Goal: Task Accomplishment & Management: Manage account settings

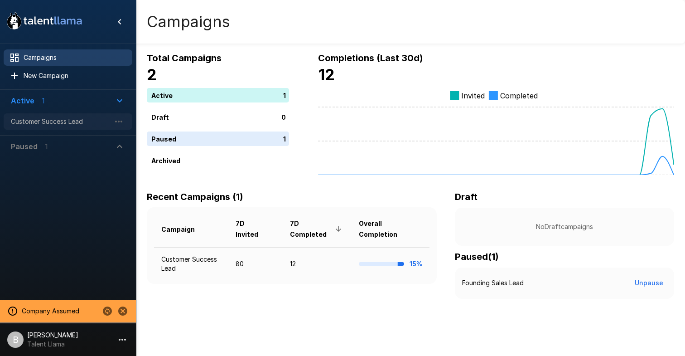
click at [75, 118] on span "Customer Success Lead" at bounding box center [61, 121] width 100 height 9
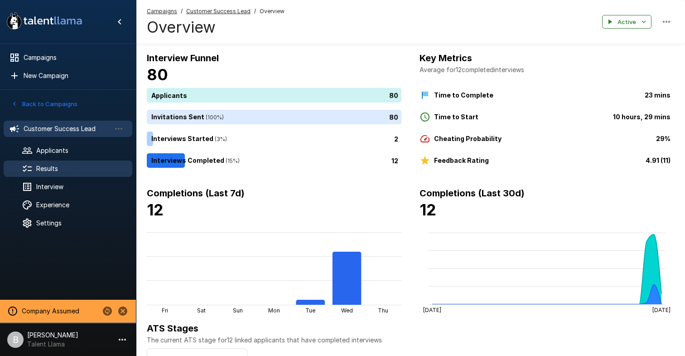
click at [71, 166] on span "Results" at bounding box center [80, 168] width 89 height 9
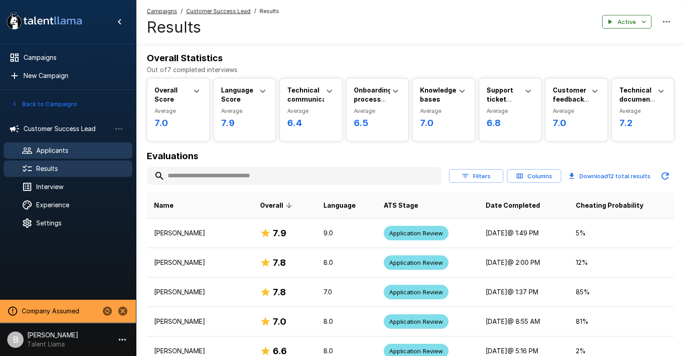
click at [63, 152] on span "Applicants" at bounding box center [80, 150] width 89 height 9
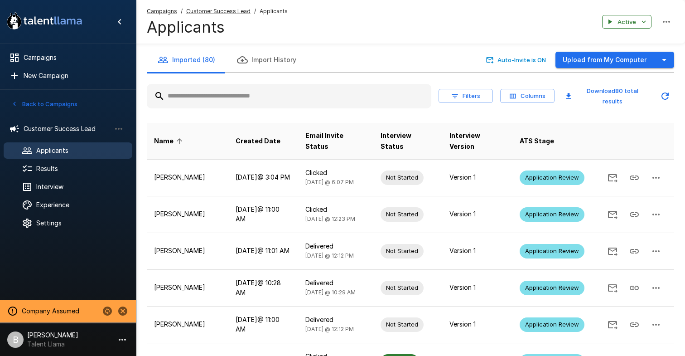
click at [219, 84] on div at bounding box center [289, 96] width 285 height 24
click at [219, 88] on input "text" at bounding box center [289, 96] width 285 height 16
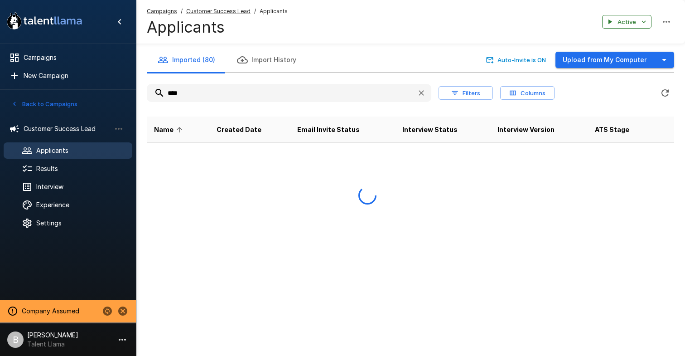
click at [209, 92] on input "****" at bounding box center [278, 93] width 263 height 16
type input "*"
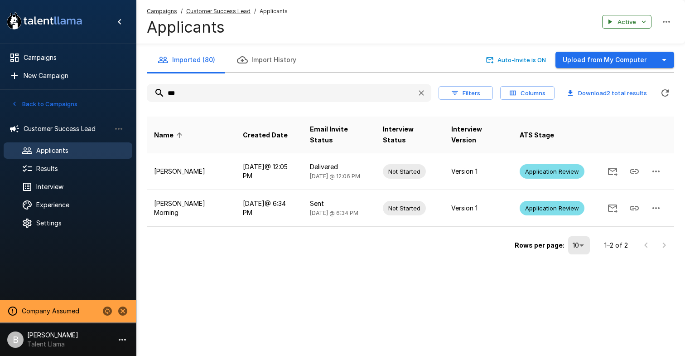
type input "****"
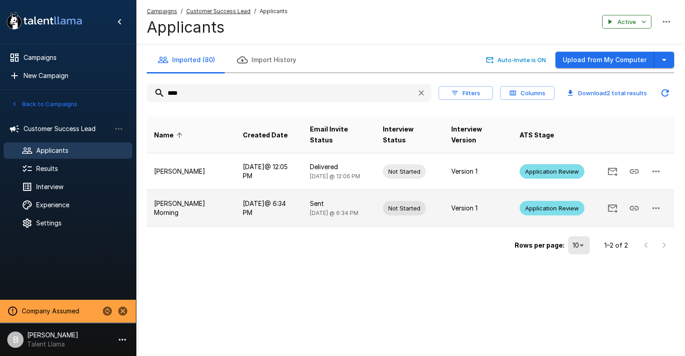
click at [655, 203] on icon "button" at bounding box center [656, 208] width 11 height 11
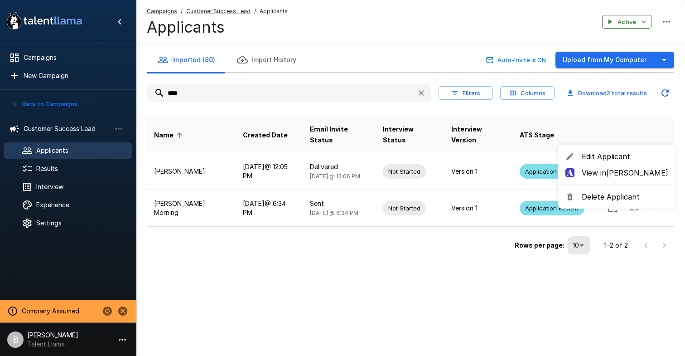
click at [627, 158] on span "Edit Applicant" at bounding box center [625, 156] width 87 height 11
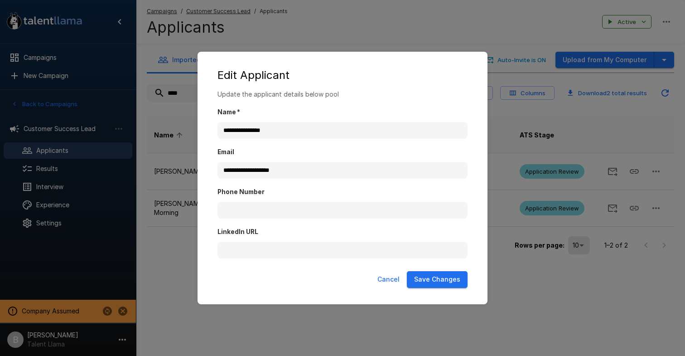
click at [396, 275] on button "Cancel" at bounding box center [388, 279] width 29 height 17
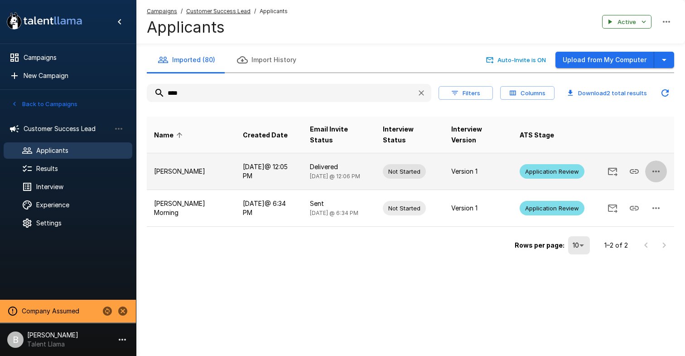
click at [656, 166] on icon "button" at bounding box center [656, 171] width 11 height 11
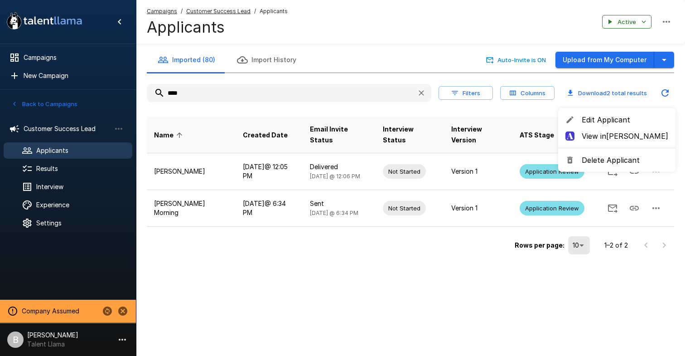
click at [616, 123] on span "Edit Applicant" at bounding box center [625, 119] width 87 height 11
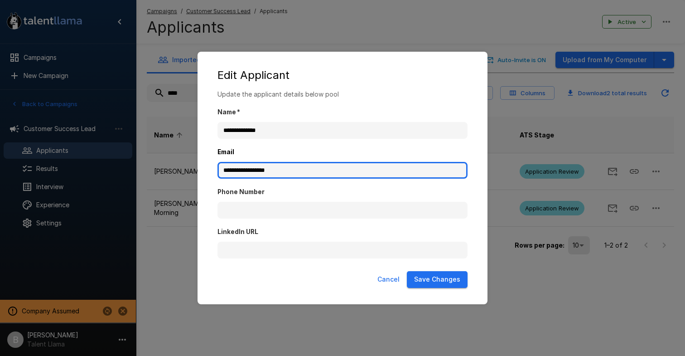
drag, startPoint x: 309, startPoint y: 168, endPoint x: 87, endPoint y: 163, distance: 221.1
click at [87, 164] on div "**********" at bounding box center [342, 178] width 685 height 356
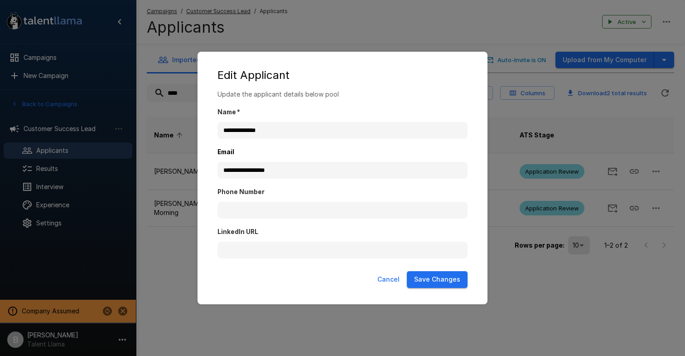
click at [353, 45] on div "**********" at bounding box center [342, 178] width 685 height 356
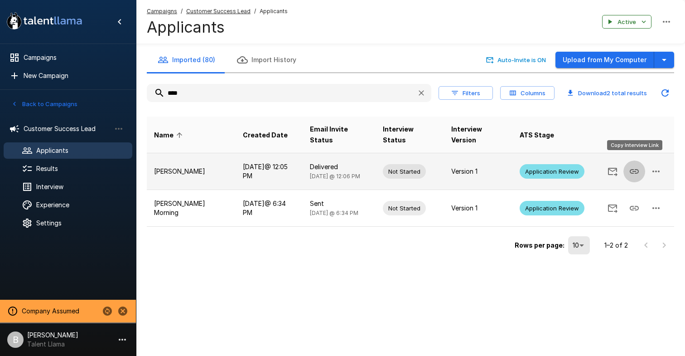
click at [634, 166] on icon "Copy Interview Link" at bounding box center [634, 171] width 11 height 11
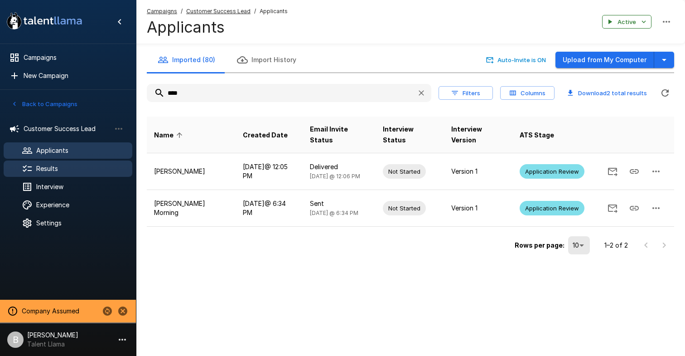
click at [95, 174] on div "Results" at bounding box center [68, 168] width 129 height 16
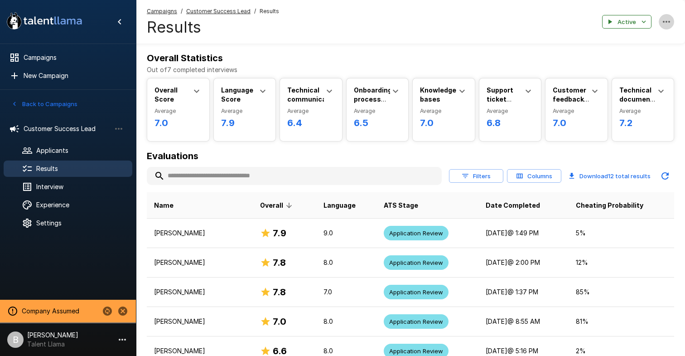
click at [662, 21] on icon "button" at bounding box center [666, 21] width 11 height 11
click at [672, 69] on div at bounding box center [342, 178] width 685 height 356
click at [670, 17] on icon "button" at bounding box center [666, 21] width 11 height 11
click at [619, 152] on div at bounding box center [342, 178] width 685 height 356
click at [492, 179] on button "Filters" at bounding box center [476, 176] width 54 height 14
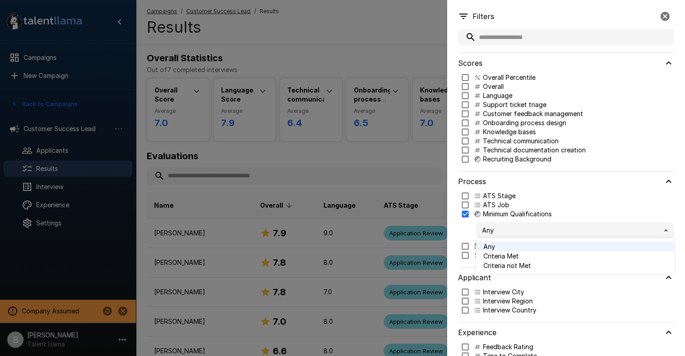
click at [509, 231] on body ".st0{fill:#FFFFFF;} .st1{fill:#76a4ed;} Campaigns New Campaign Active 1 Custome…" at bounding box center [342, 178] width 685 height 356
click at [516, 264] on span "Criteria not Met" at bounding box center [574, 266] width 183 height 10
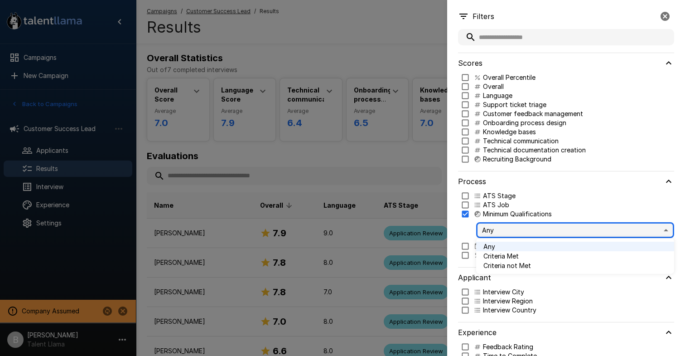
type input "*****"
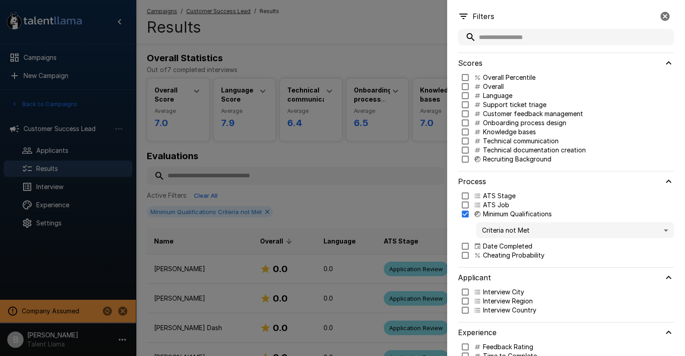
click at [668, 16] on icon "button" at bounding box center [665, 16] width 9 height 9
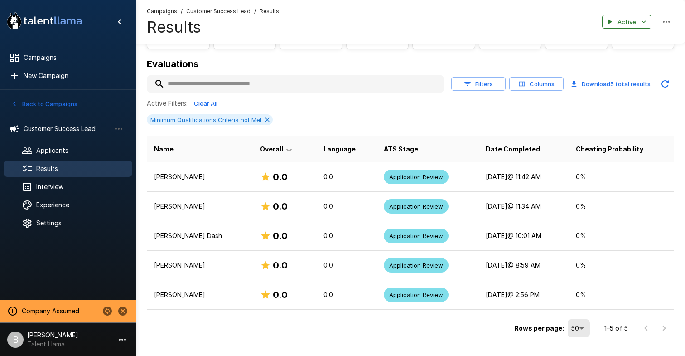
scroll to position [112, 0]
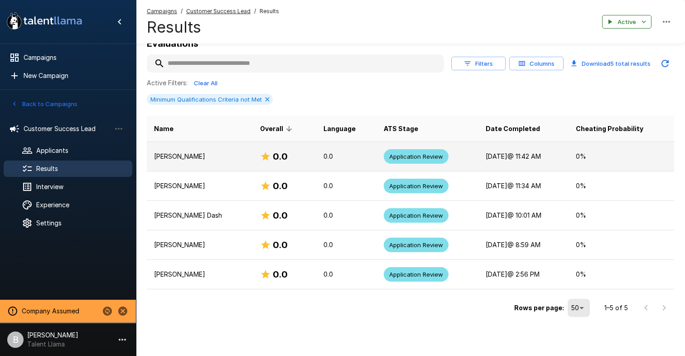
click at [200, 158] on p "[PERSON_NAME]" at bounding box center [200, 156] width 92 height 9
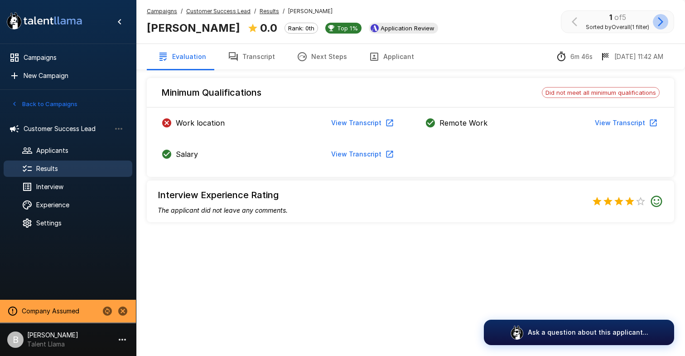
click at [659, 21] on icon "button" at bounding box center [660, 21] width 11 height 11
click at [661, 22] on icon "button" at bounding box center [660, 21] width 5 height 9
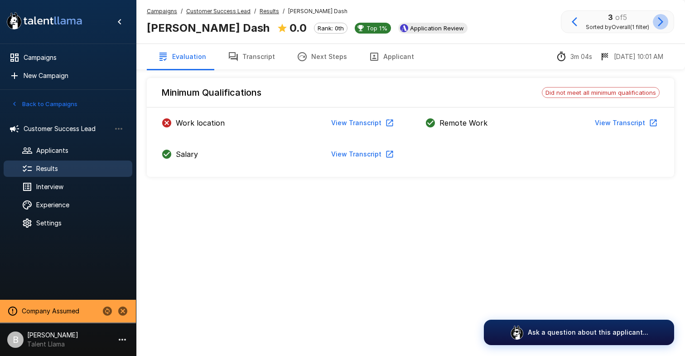
click at [661, 22] on icon "button" at bounding box center [660, 21] width 5 height 9
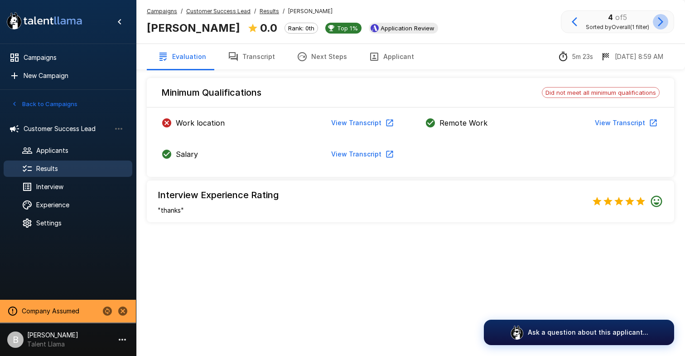
click at [661, 22] on icon "button" at bounding box center [660, 21] width 5 height 9
click at [267, 9] on u "Results" at bounding box center [269, 11] width 19 height 7
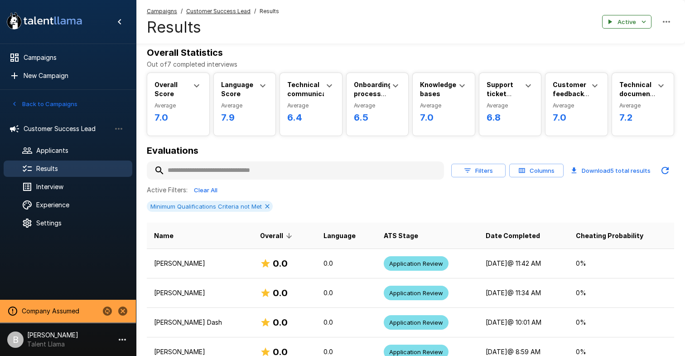
scroll to position [7, 0]
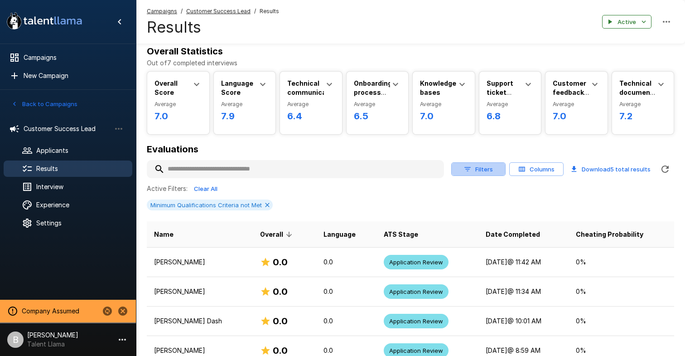
click at [493, 170] on button "Filters" at bounding box center [478, 169] width 54 height 14
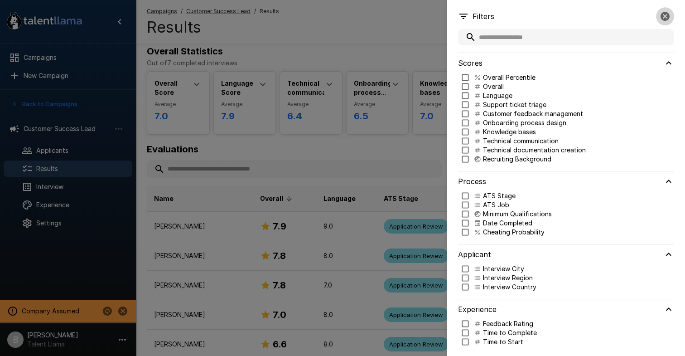
click at [666, 13] on icon "button" at bounding box center [665, 16] width 9 height 9
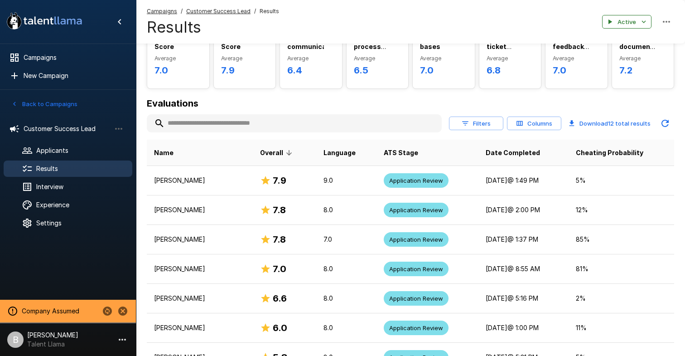
scroll to position [0, 0]
